Goal: Use online tool/utility: Use online tool/utility

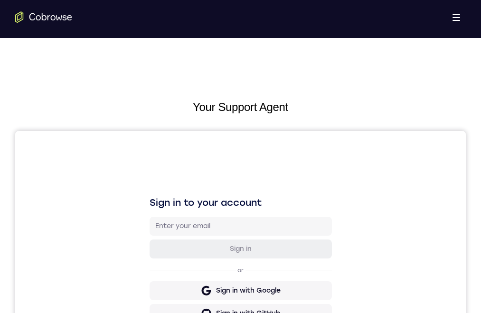
scroll to position [92, 0]
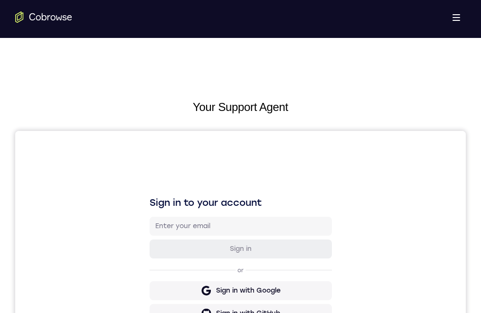
scroll to position [85, 0]
